Goal: Task Accomplishment & Management: Manage account settings

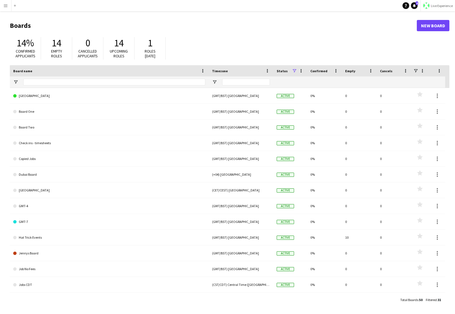
click at [392, 4] on span "Live Experience" at bounding box center [442, 6] width 22 height 4
click at [392, 36] on span "Walls Productions" at bounding box center [436, 37] width 30 height 5
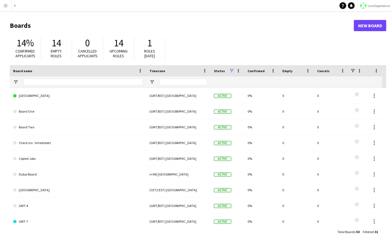
click at [3, 5] on button "Menu" at bounding box center [5, 5] width 11 height 11
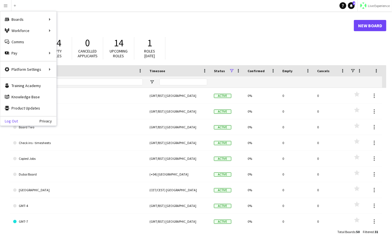
click at [13, 119] on link "Log Out" at bounding box center [9, 121] width 18 height 4
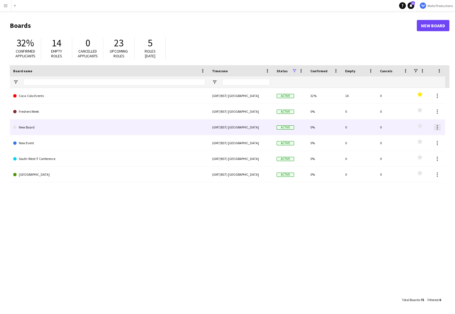
click at [438, 128] on div at bounding box center [437, 127] width 7 height 7
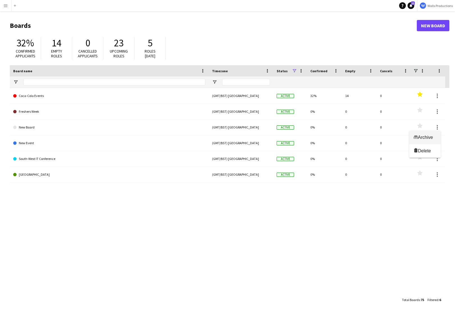
click at [425, 138] on span "Archive" at bounding box center [425, 137] width 15 height 5
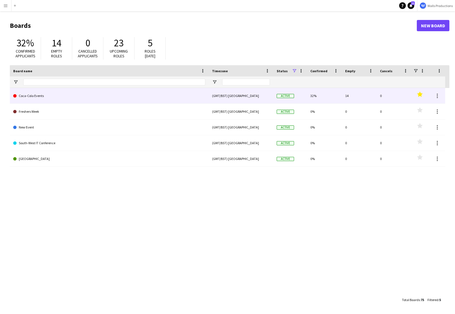
click at [30, 96] on link "Coca-Cola Events" at bounding box center [109, 96] width 192 height 16
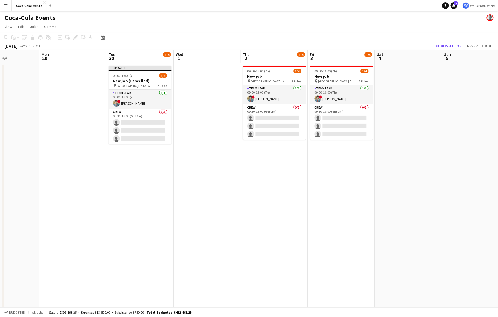
scroll to position [0, 190]
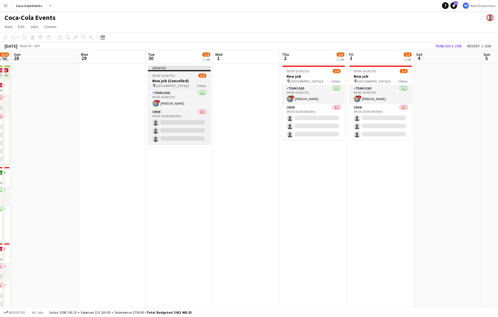
click at [162, 78] on h3 "New job (Cancelled)" at bounding box center [179, 80] width 63 height 5
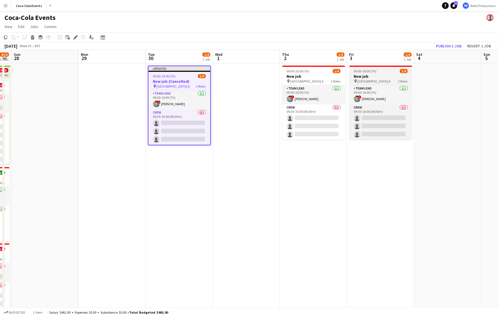
click at [369, 76] on h3 "New job" at bounding box center [380, 76] width 63 height 5
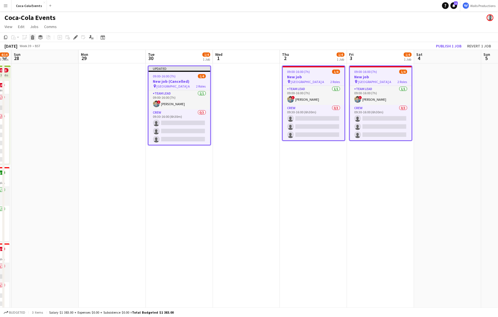
click at [35, 36] on icon "Delete" at bounding box center [32, 37] width 4 height 4
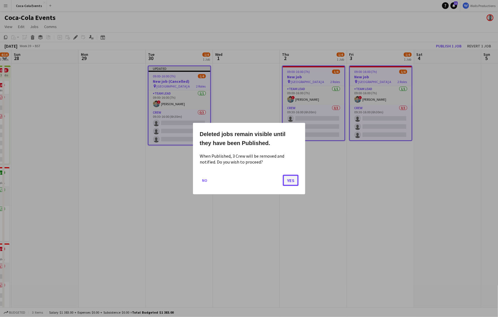
click at [297, 180] on button "Yes" at bounding box center [291, 180] width 16 height 11
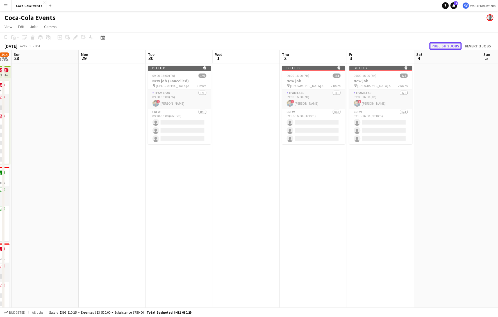
click at [438, 45] on button "Publish 3 jobs" at bounding box center [445, 45] width 32 height 7
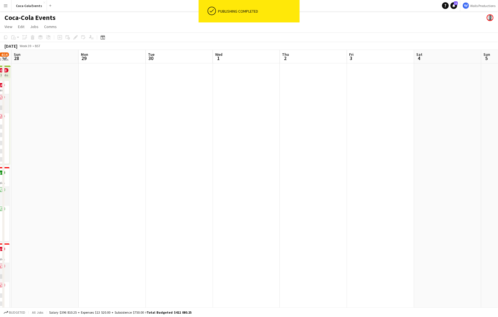
click at [353, 221] on app-date-cell at bounding box center [380, 196] width 67 height 266
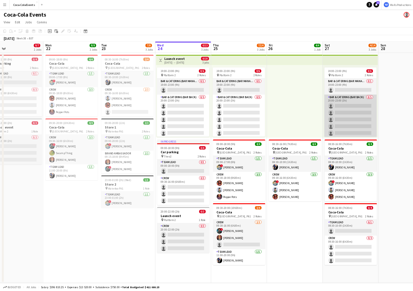
scroll to position [0, 149]
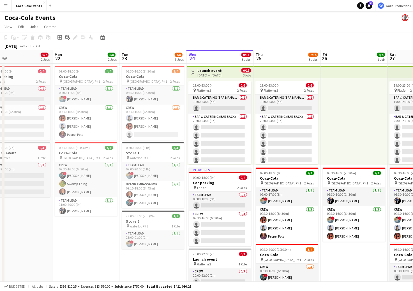
click at [326, 22] on app-page-menu "View Day view expanded Day view collapsed Month view Date picker Jump to today …" at bounding box center [206, 27] width 413 height 11
click at [362, 6] on icon "Help" at bounding box center [360, 5] width 3 height 3
click at [5, 5] on app-icon "Menu" at bounding box center [5, 5] width 4 height 4
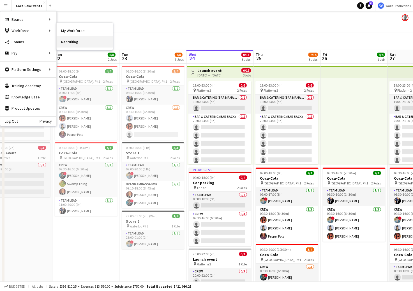
click at [72, 42] on link "Recruiting" at bounding box center [85, 41] width 56 height 11
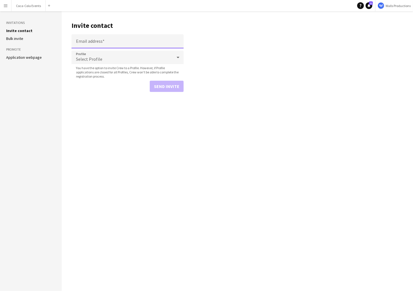
click at [90, 42] on input "Email address" at bounding box center [128, 41] width 112 height 14
click at [92, 153] on main "Invite contact Email address Profile Select Profile You have the option to invi…" at bounding box center [238, 150] width 352 height 279
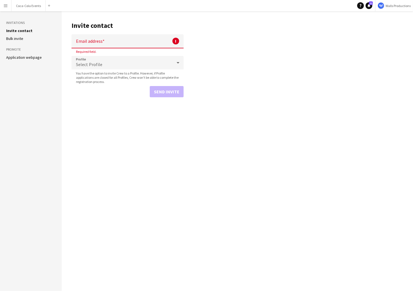
click at [29, 60] on aside "Invitations Invite contact Bulk invite Promote Application webpage" at bounding box center [31, 150] width 62 height 279
click at [27, 58] on link "Application webpage" at bounding box center [24, 57] width 36 height 5
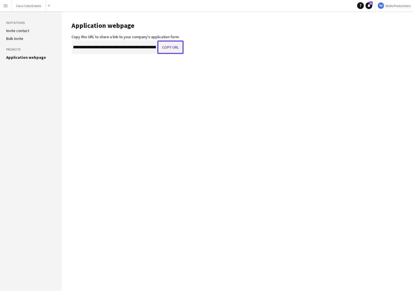
click at [172, 46] on button "Copy URL" at bounding box center [170, 46] width 26 height 13
click at [3, 5] on button "Menu" at bounding box center [5, 5] width 11 height 11
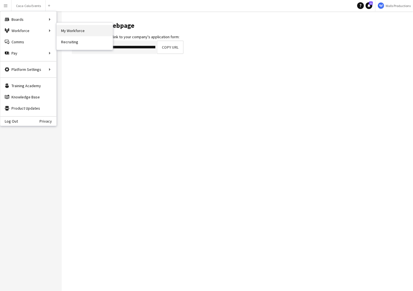
click at [79, 30] on link "My Workforce" at bounding box center [85, 30] width 56 height 11
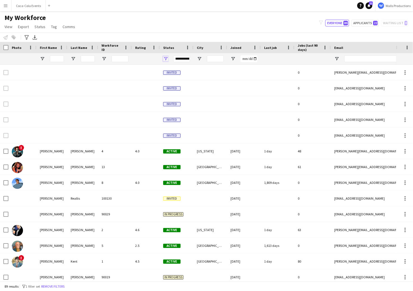
click at [166, 58] on span "Open Filter Menu" at bounding box center [165, 58] width 5 height 5
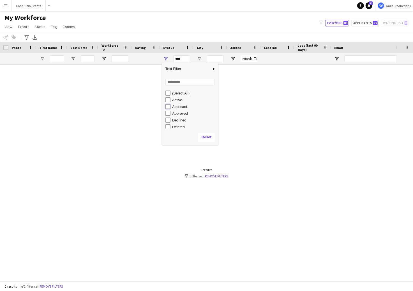
type input "**********"
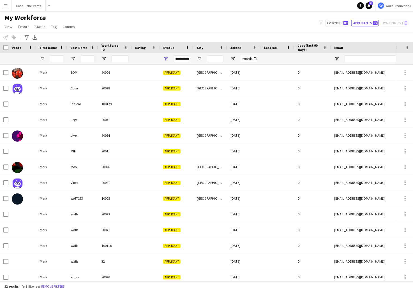
click at [150, 31] on div "My Workforce View Views Default view New view Update view Delete view Edit name…" at bounding box center [206, 22] width 413 height 19
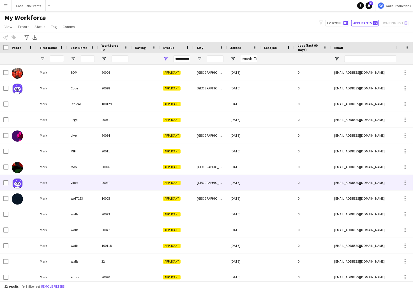
click at [60, 183] on div "Mark" at bounding box center [51, 182] width 31 height 15
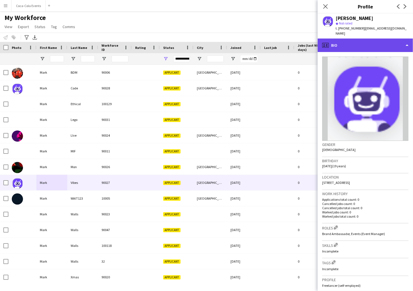
click at [353, 42] on div "profile Bio" at bounding box center [365, 44] width 95 height 13
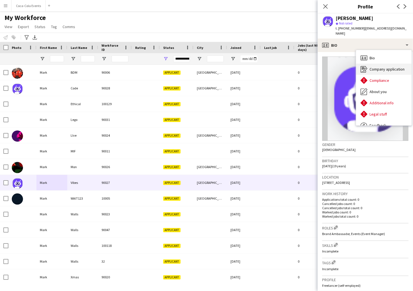
click at [375, 67] on span "Company application" at bounding box center [387, 69] width 35 height 5
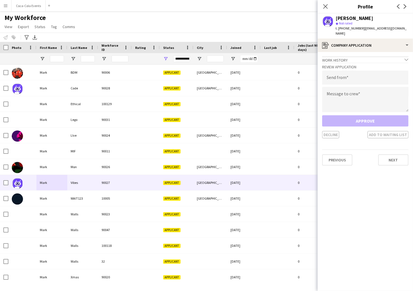
click at [90, 27] on div "My Workforce View Views Default view New view Update view Delete view Edit name…" at bounding box center [206, 22] width 413 height 19
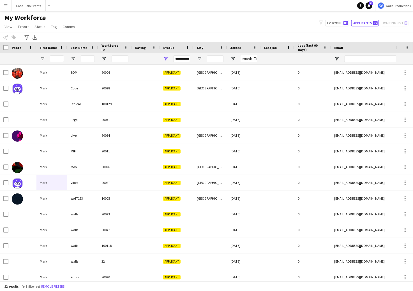
click at [5, 6] on app-icon "Menu" at bounding box center [5, 5] width 4 height 4
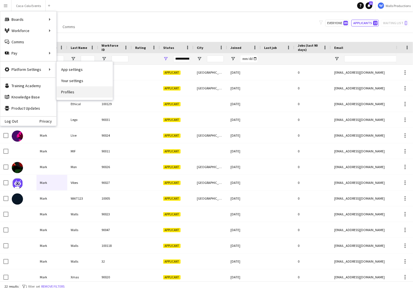
click at [78, 93] on link "Profiles" at bounding box center [85, 91] width 56 height 11
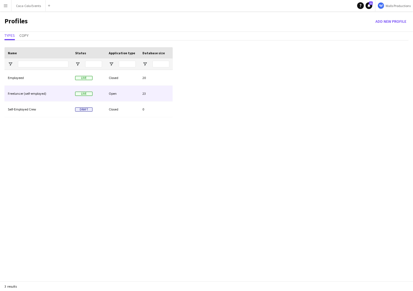
click at [46, 96] on div "Freelancer (self-employed)" at bounding box center [37, 93] width 67 height 15
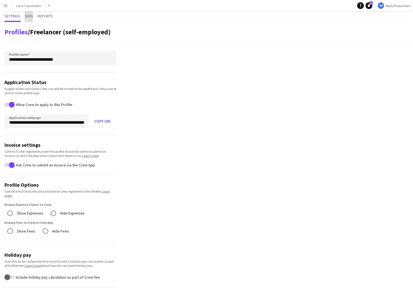
click at [33, 17] on span "Data" at bounding box center [29, 16] width 8 height 4
